Goal: Task Accomplishment & Management: Manage account settings

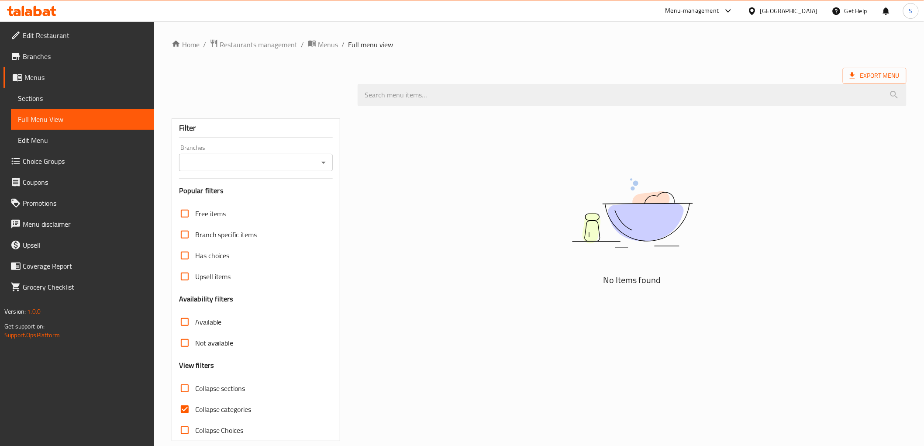
click at [806, 14] on div "[GEOGRAPHIC_DATA]" at bounding box center [789, 11] width 58 height 10
click at [721, 224] on div "[GEOGRAPHIC_DATA]" at bounding box center [723, 229] width 58 height 10
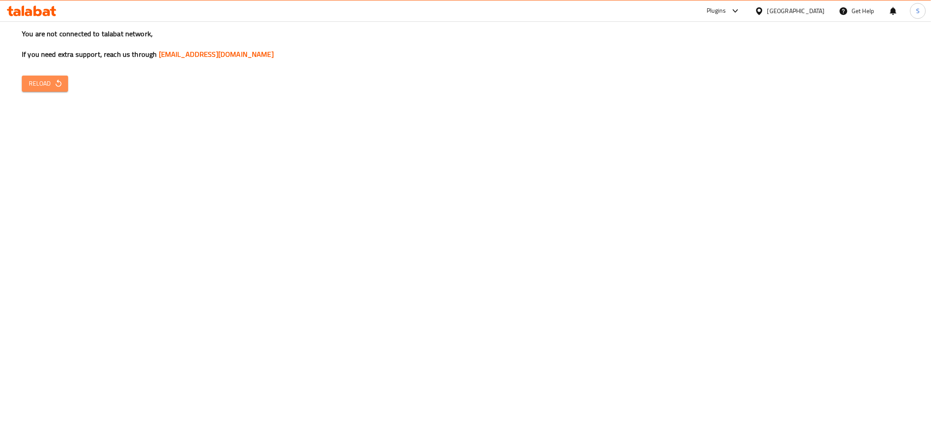
click at [43, 89] on span "Reload" at bounding box center [45, 83] width 32 height 11
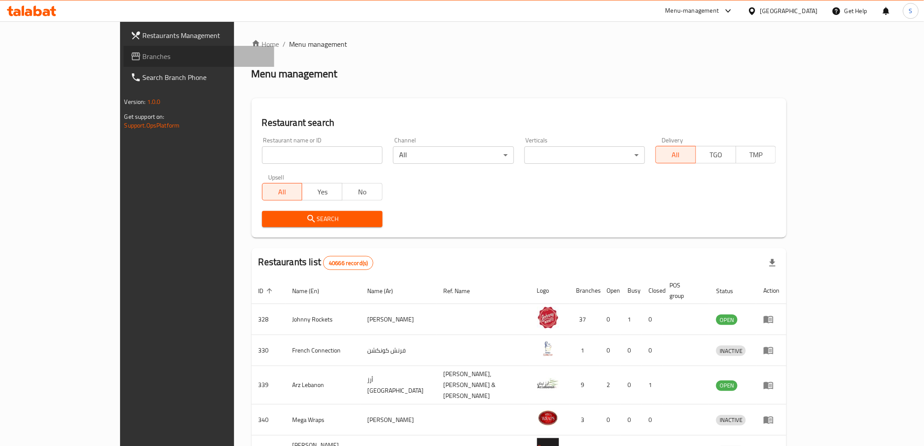
click at [143, 60] on span "Branches" at bounding box center [205, 56] width 124 height 10
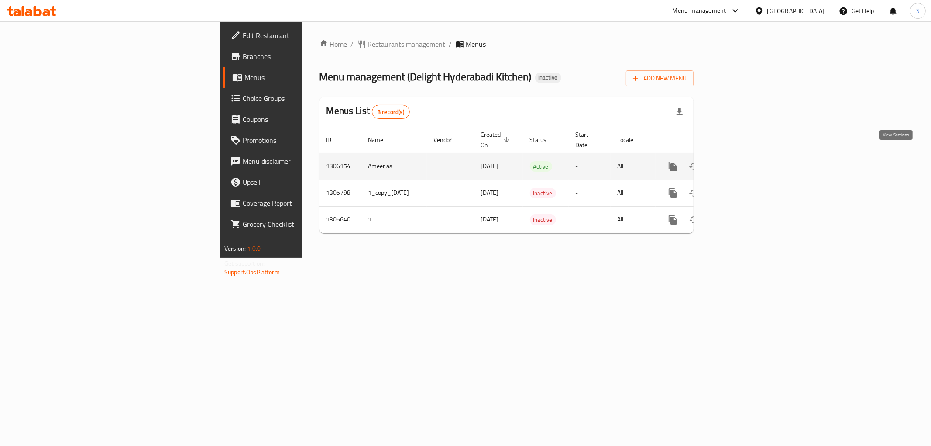
click at [746, 156] on link "enhanced table" at bounding box center [735, 166] width 21 height 21
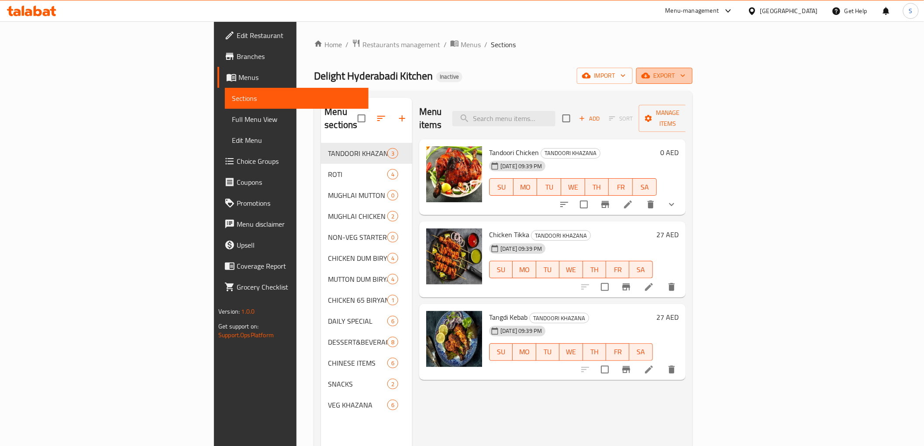
click at [650, 76] on icon "button" at bounding box center [645, 76] width 9 height 6
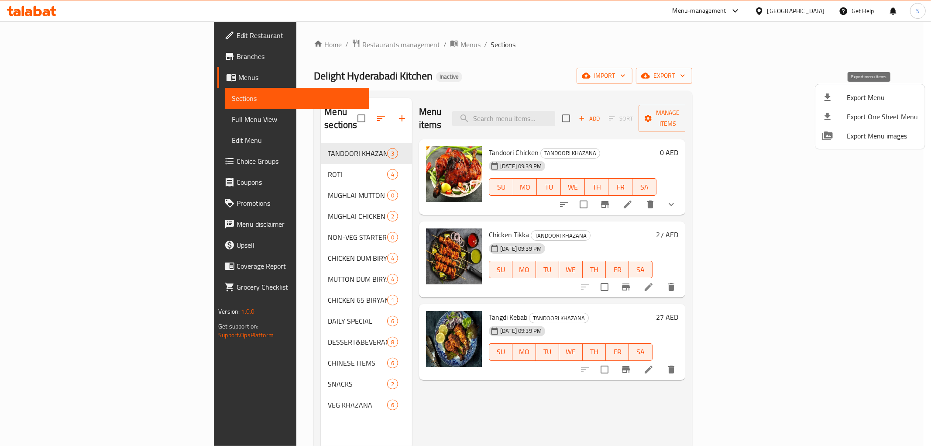
click at [834, 97] on div at bounding box center [834, 97] width 24 height 10
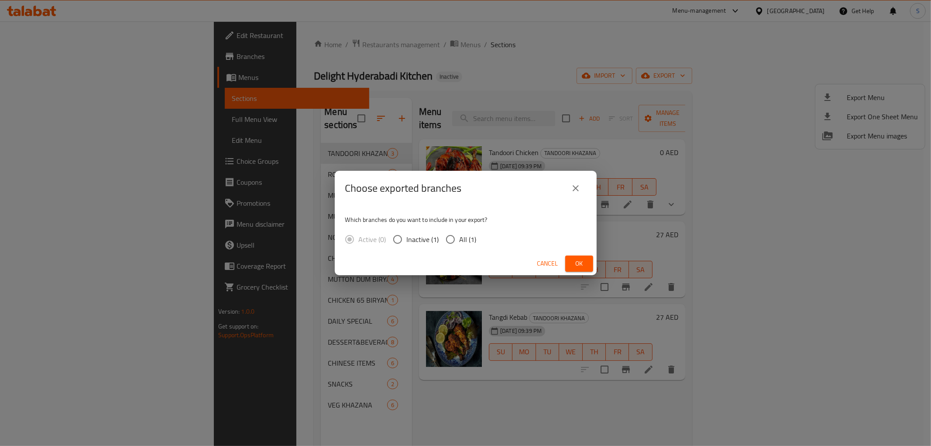
click at [463, 241] on span "All (1)" at bounding box center [468, 239] width 17 height 10
click at [460, 241] on input "All (1)" at bounding box center [450, 239] width 18 height 18
radio input "true"
click at [572, 270] on button "Ok" at bounding box center [579, 263] width 28 height 16
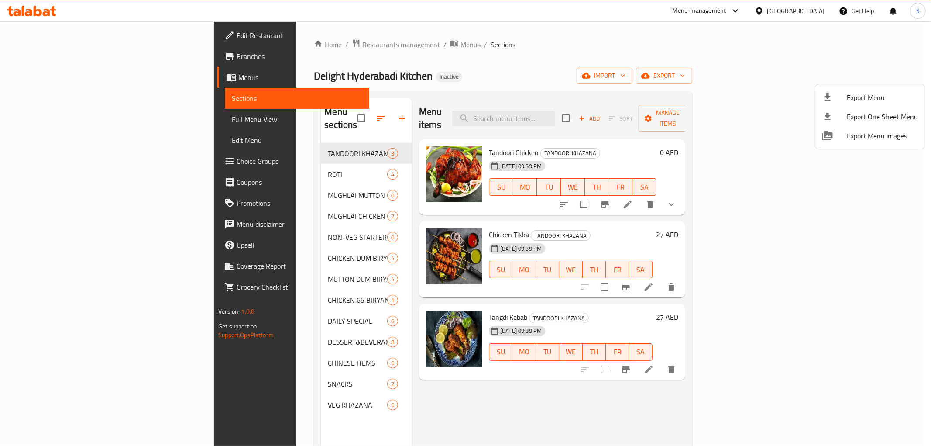
click at [60, 121] on div at bounding box center [465, 223] width 931 height 446
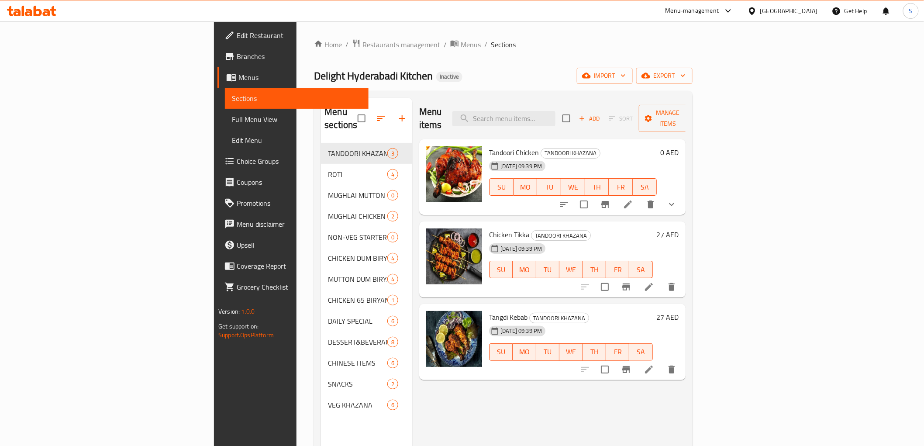
click at [232, 121] on span "Full Menu View" at bounding box center [296, 119] width 129 height 10
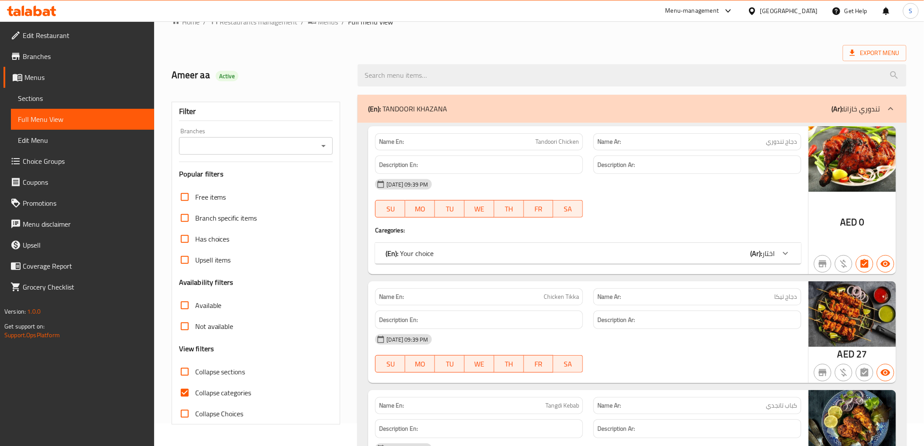
scroll to position [194, 0]
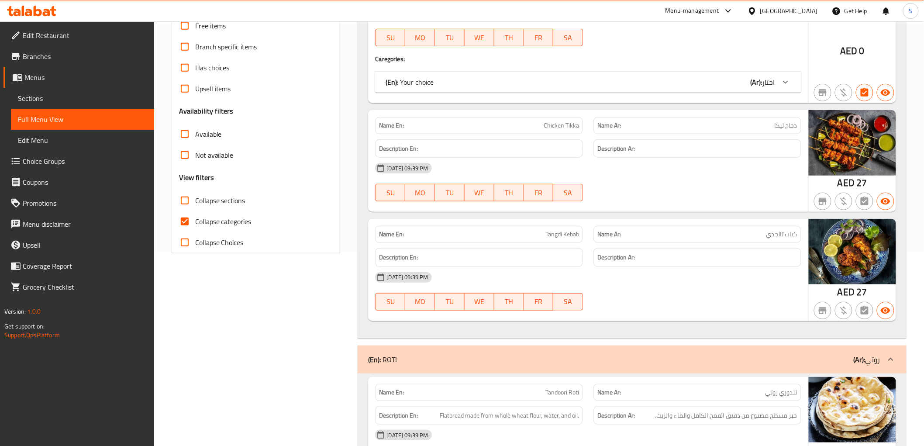
click at [223, 226] on span "Collapse categories" at bounding box center [223, 221] width 56 height 10
click at [195, 226] on input "Collapse categories" at bounding box center [184, 221] width 21 height 21
checkbox input "false"
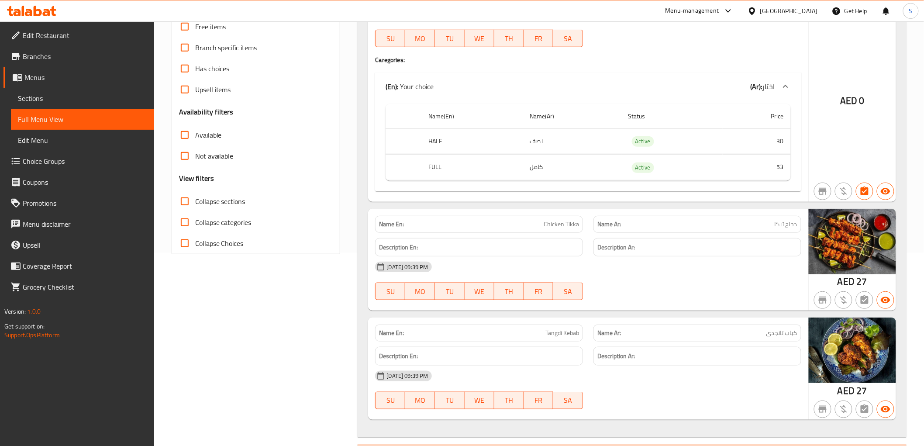
scroll to position [0, 0]
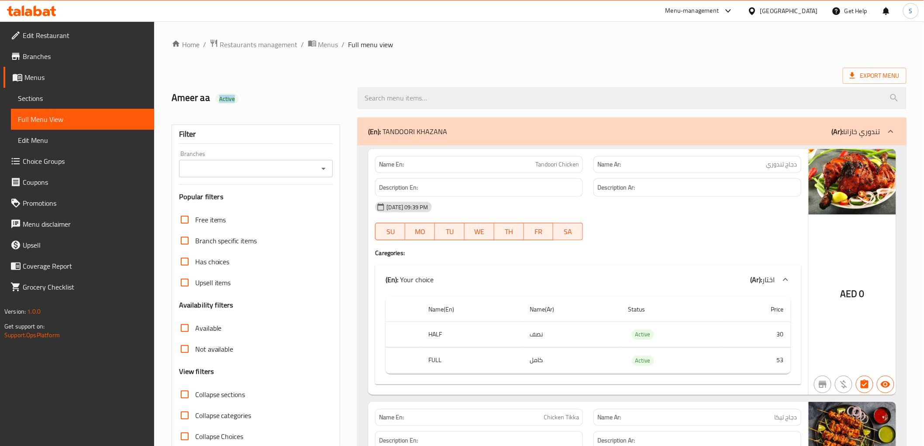
drag, startPoint x: 214, startPoint y: 102, endPoint x: 326, endPoint y: 92, distance: 112.2
click at [326, 92] on h2 "Ameer aa Active" at bounding box center [260, 97] width 176 height 13
copy span "Active"
